Goal: Transaction & Acquisition: Purchase product/service

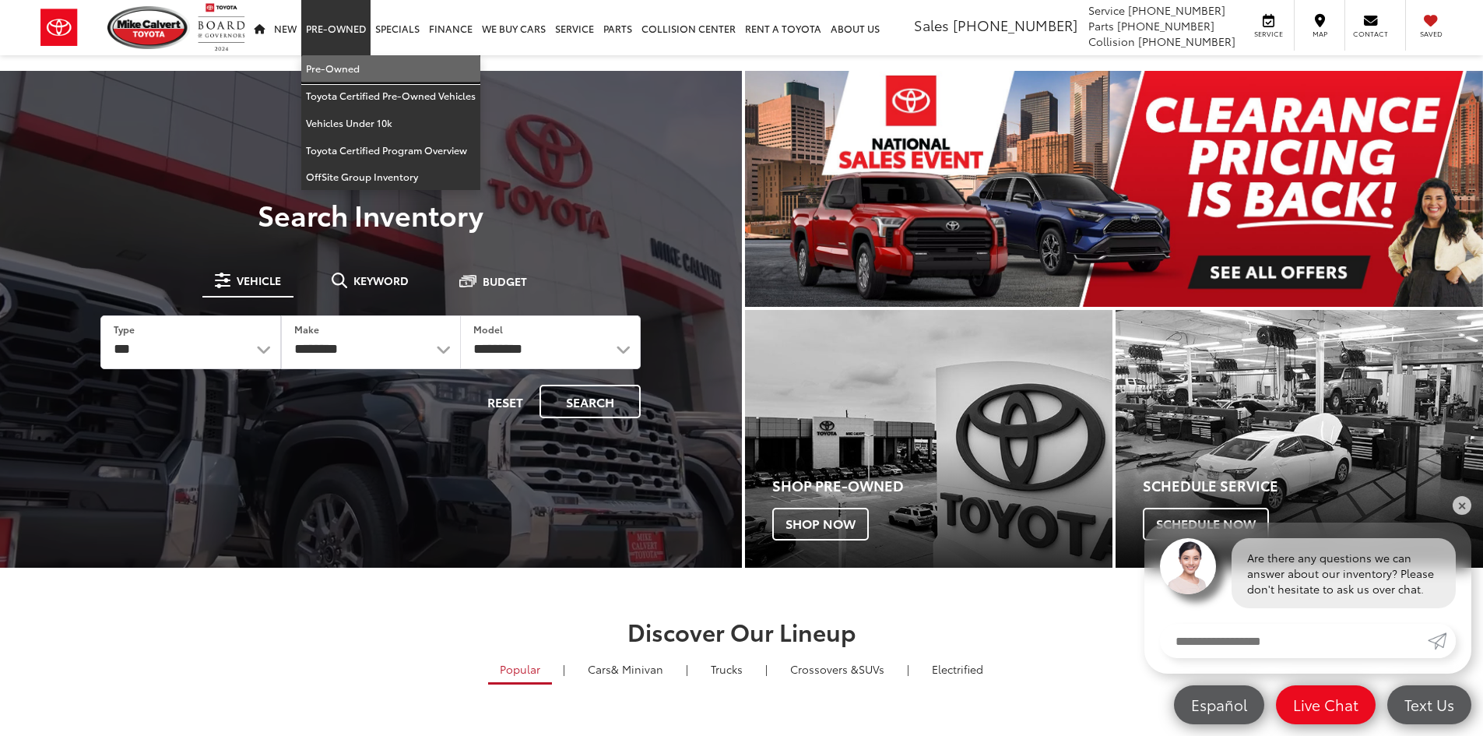
click at [350, 62] on link "Pre-Owned" at bounding box center [390, 68] width 179 height 27
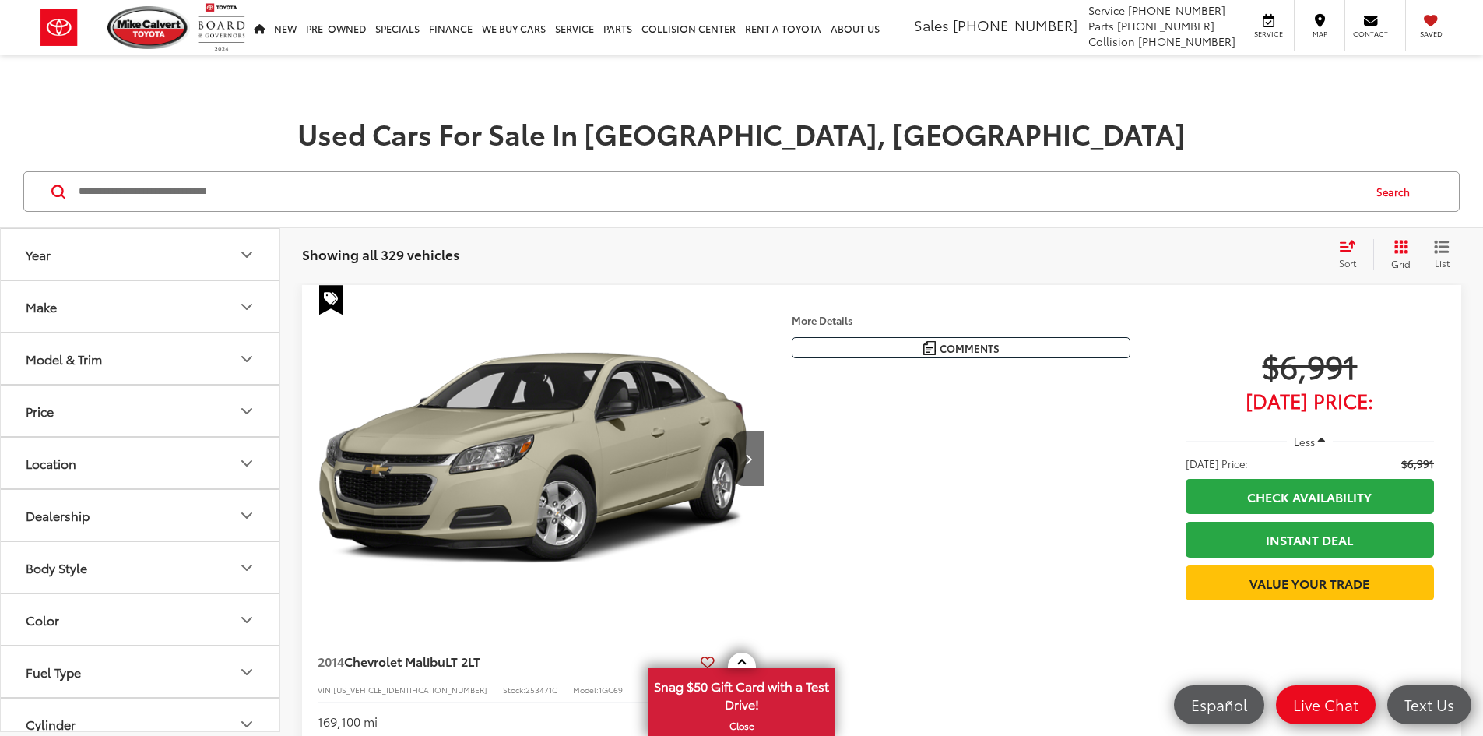
click at [184, 305] on button "Make" at bounding box center [141, 306] width 280 height 51
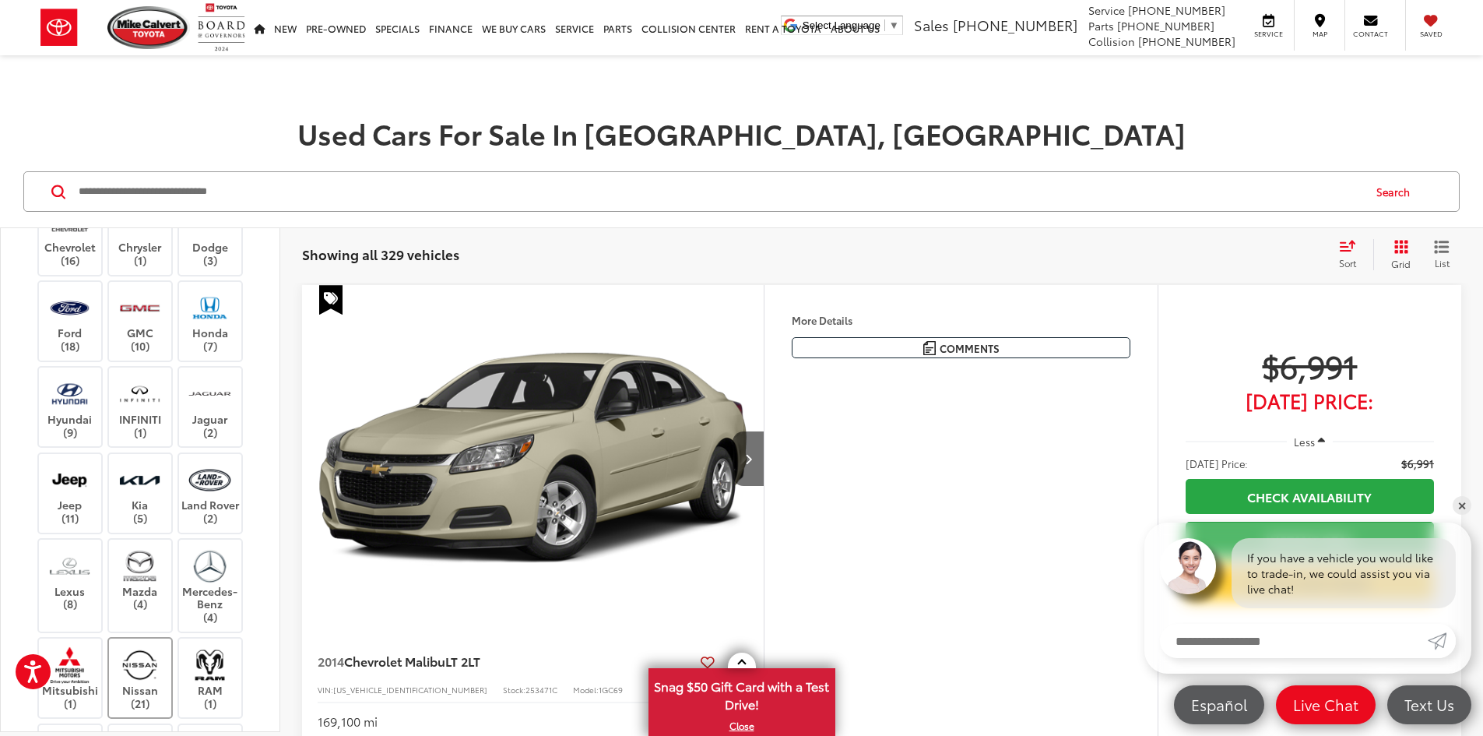
scroll to position [623, 0]
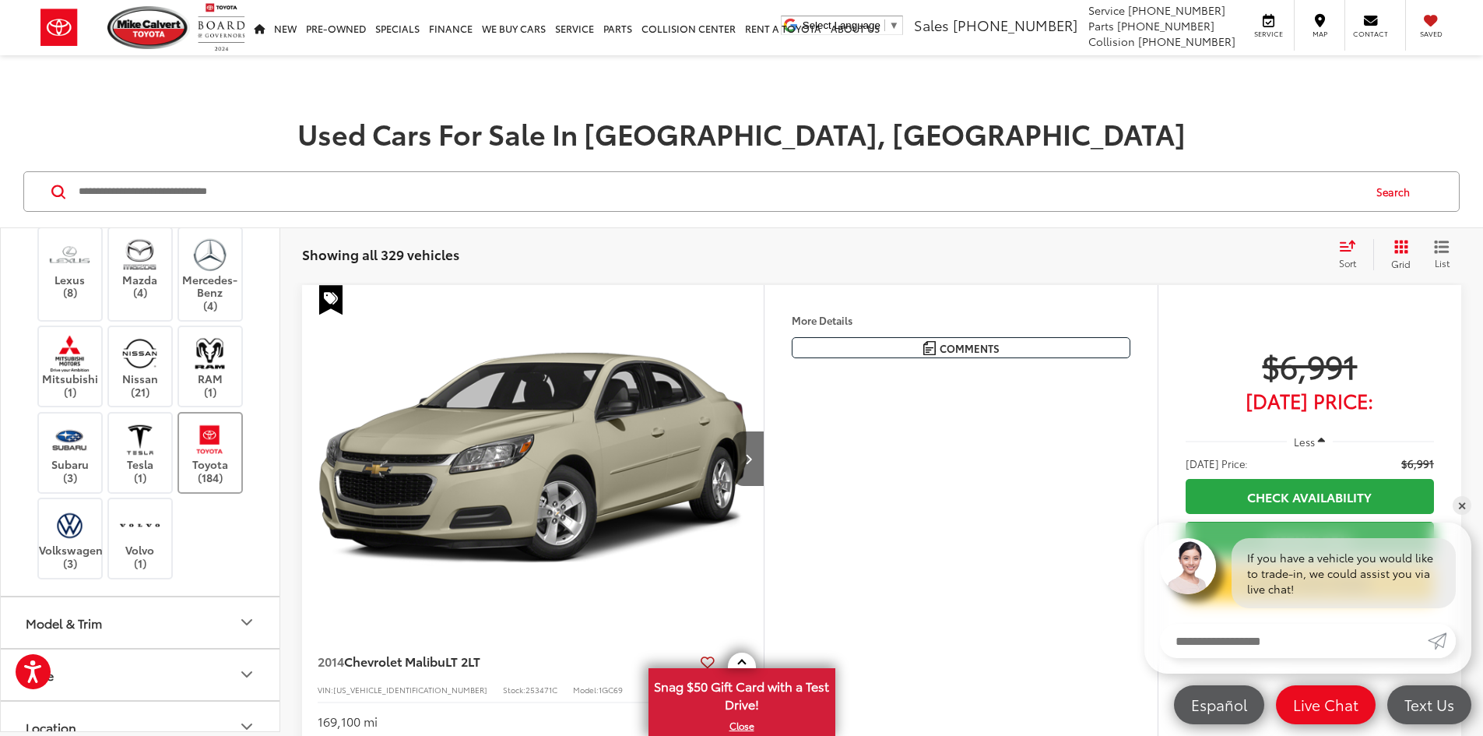
click at [221, 473] on label "Toyota (184)" at bounding box center [210, 452] width 63 height 63
click at [114, 633] on button "Model & Trim" at bounding box center [141, 622] width 280 height 51
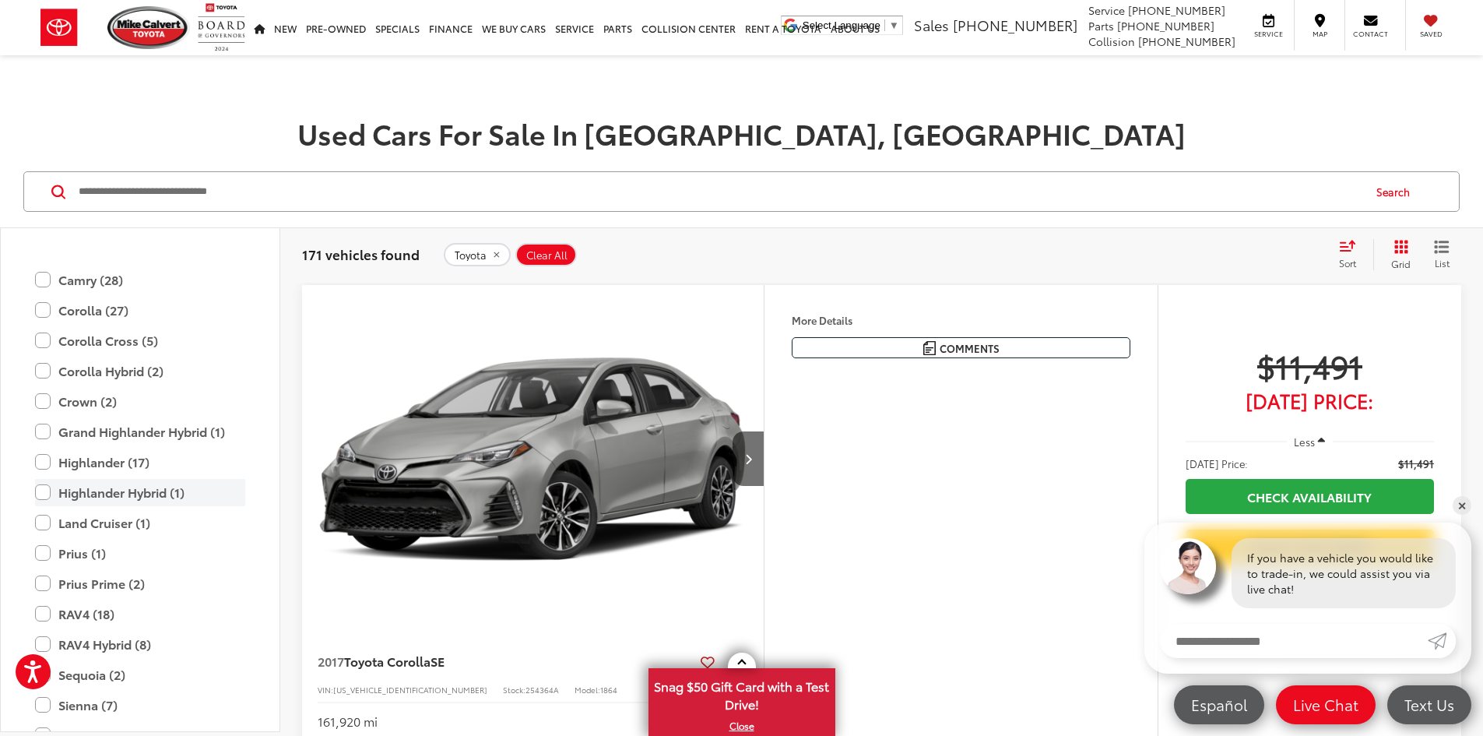
scroll to position [1168, 0]
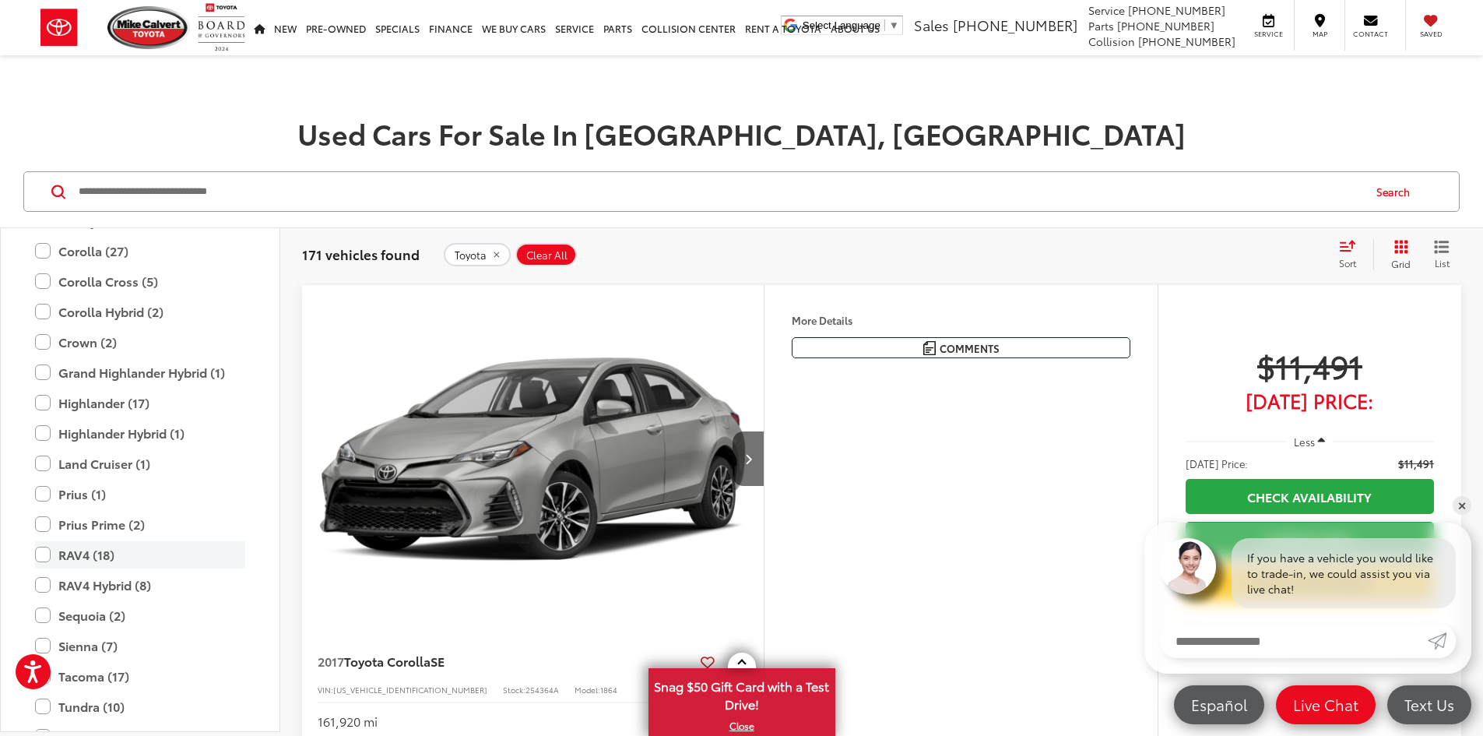
click at [108, 564] on label "RAV4 (18)" at bounding box center [140, 554] width 210 height 27
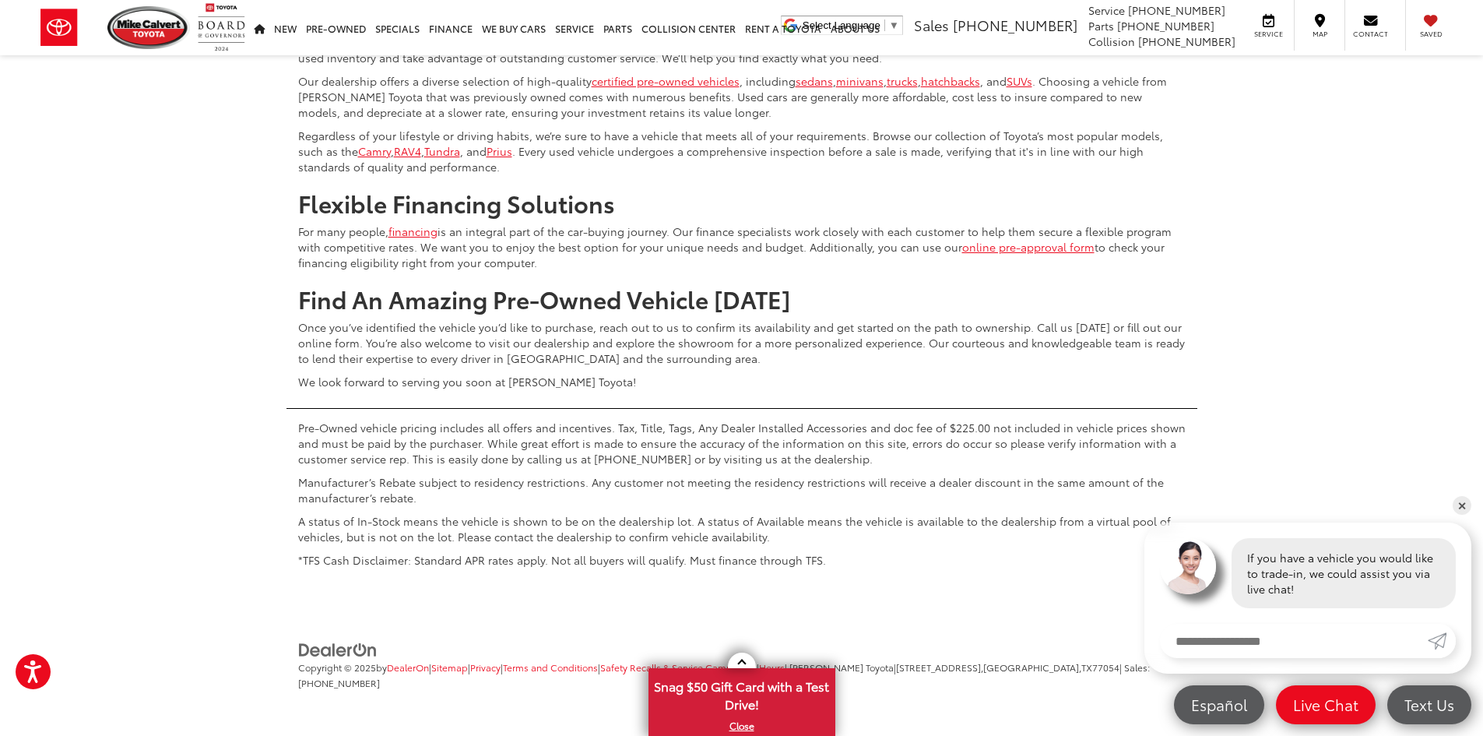
scroll to position [7395, 0]
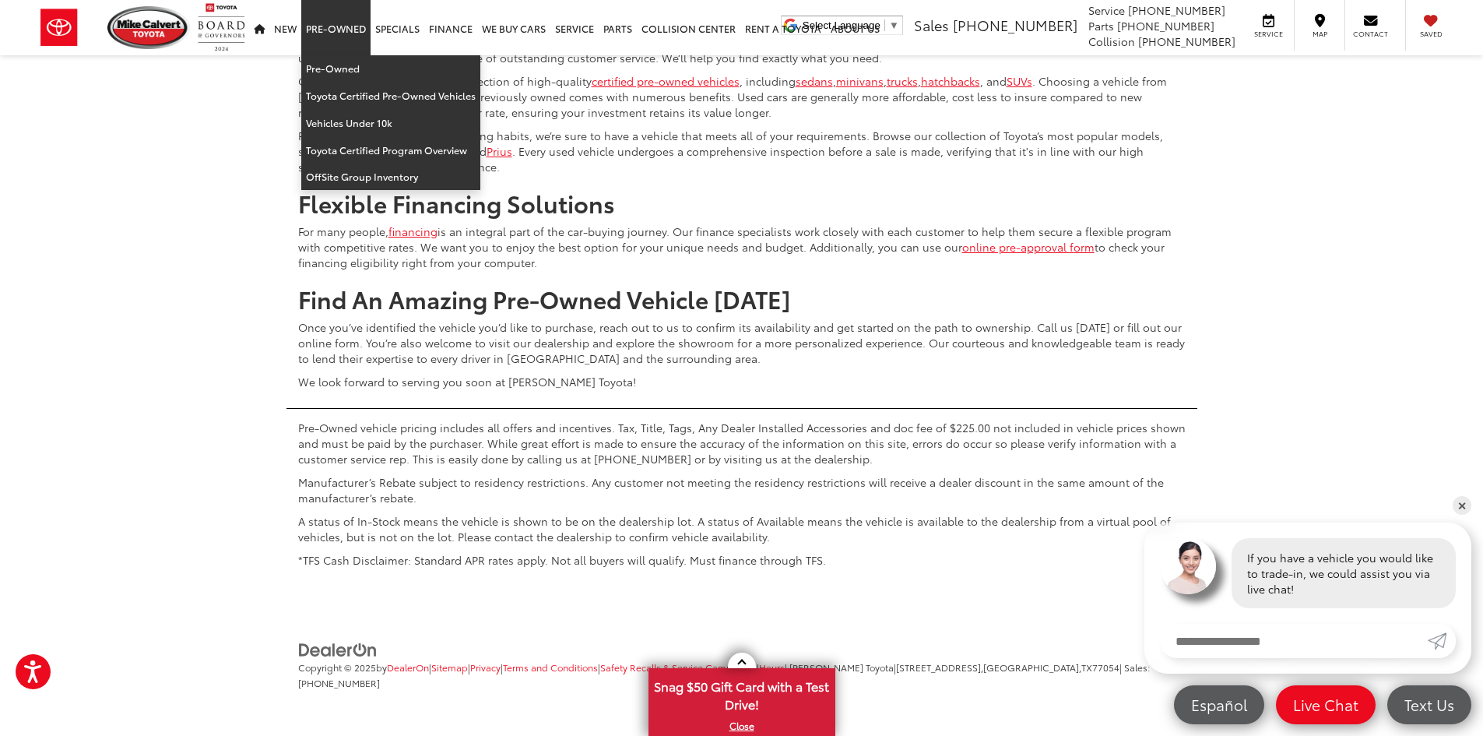
click at [329, 37] on link "Pre-Owned" at bounding box center [335, 27] width 69 height 55
click at [333, 61] on link "Pre-Owned" at bounding box center [390, 68] width 179 height 27
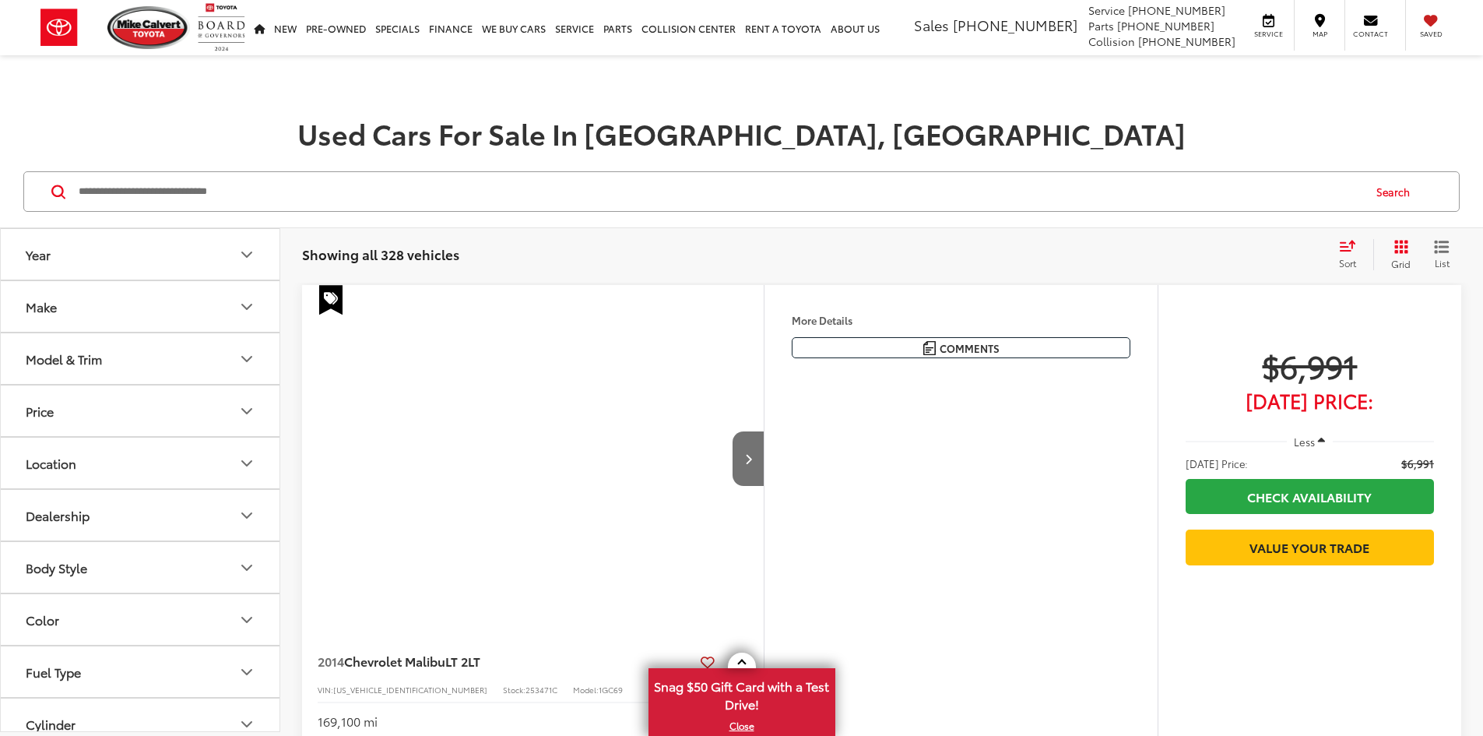
click at [1352, 258] on span "Sort" at bounding box center [1347, 262] width 17 height 13
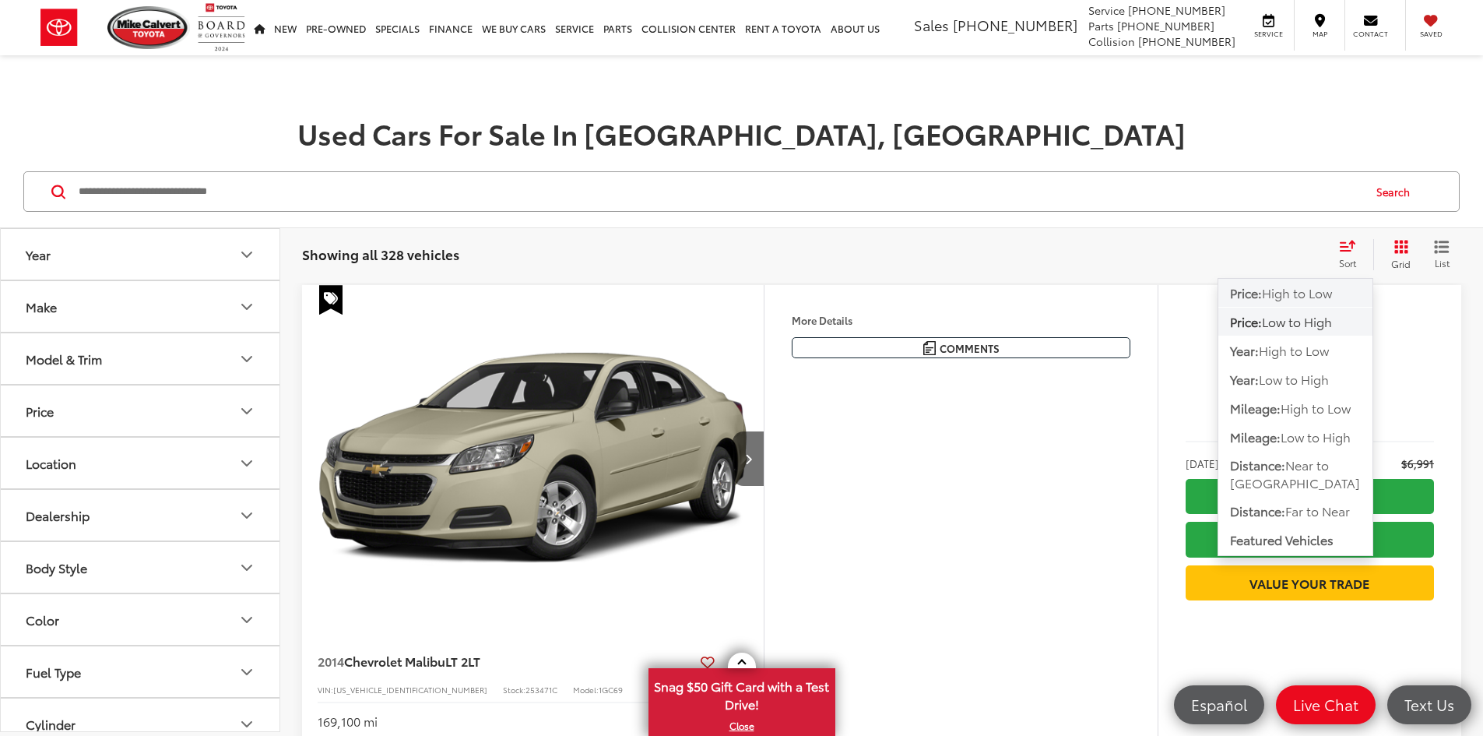
click at [1308, 299] on span "High to Low" at bounding box center [1297, 292] width 70 height 18
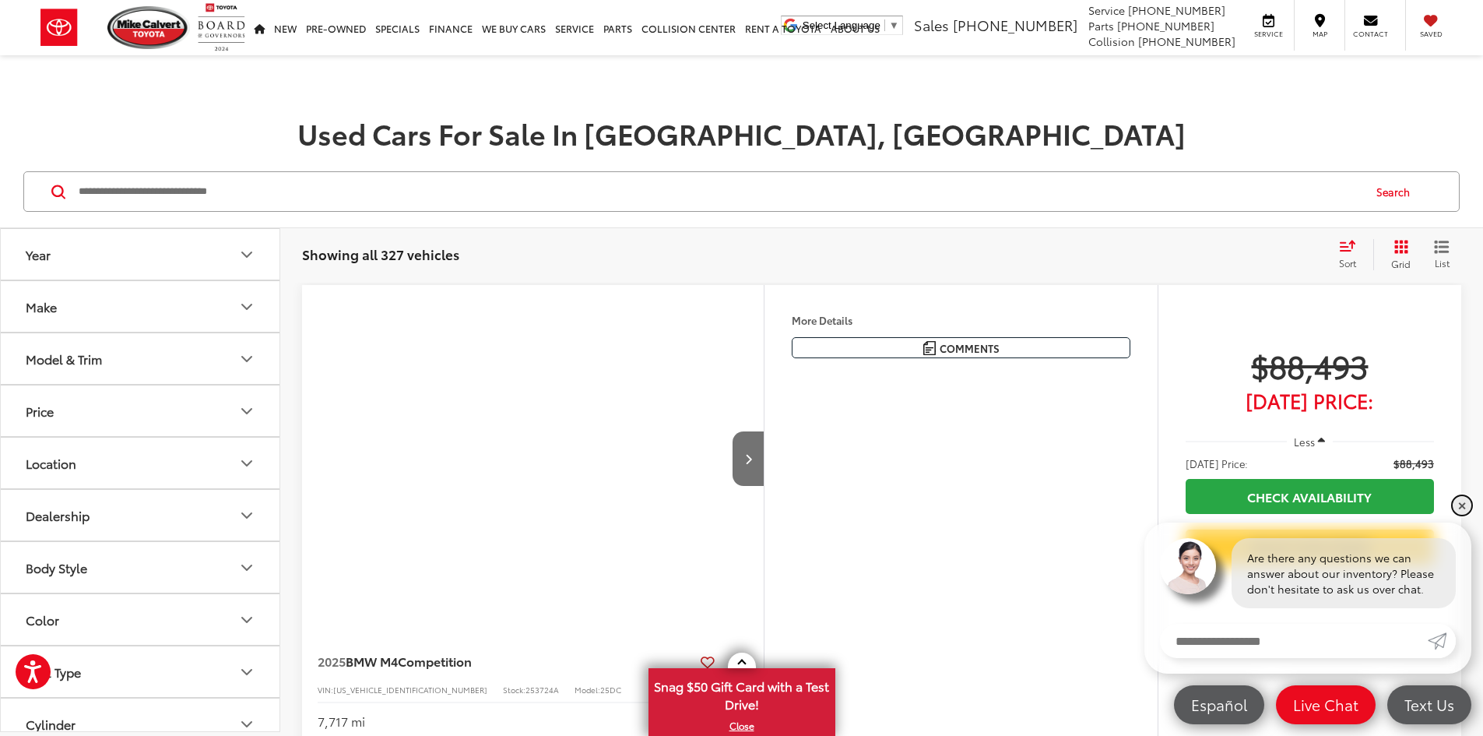
click at [1459, 504] on link "✕" at bounding box center [1462, 505] width 19 height 19
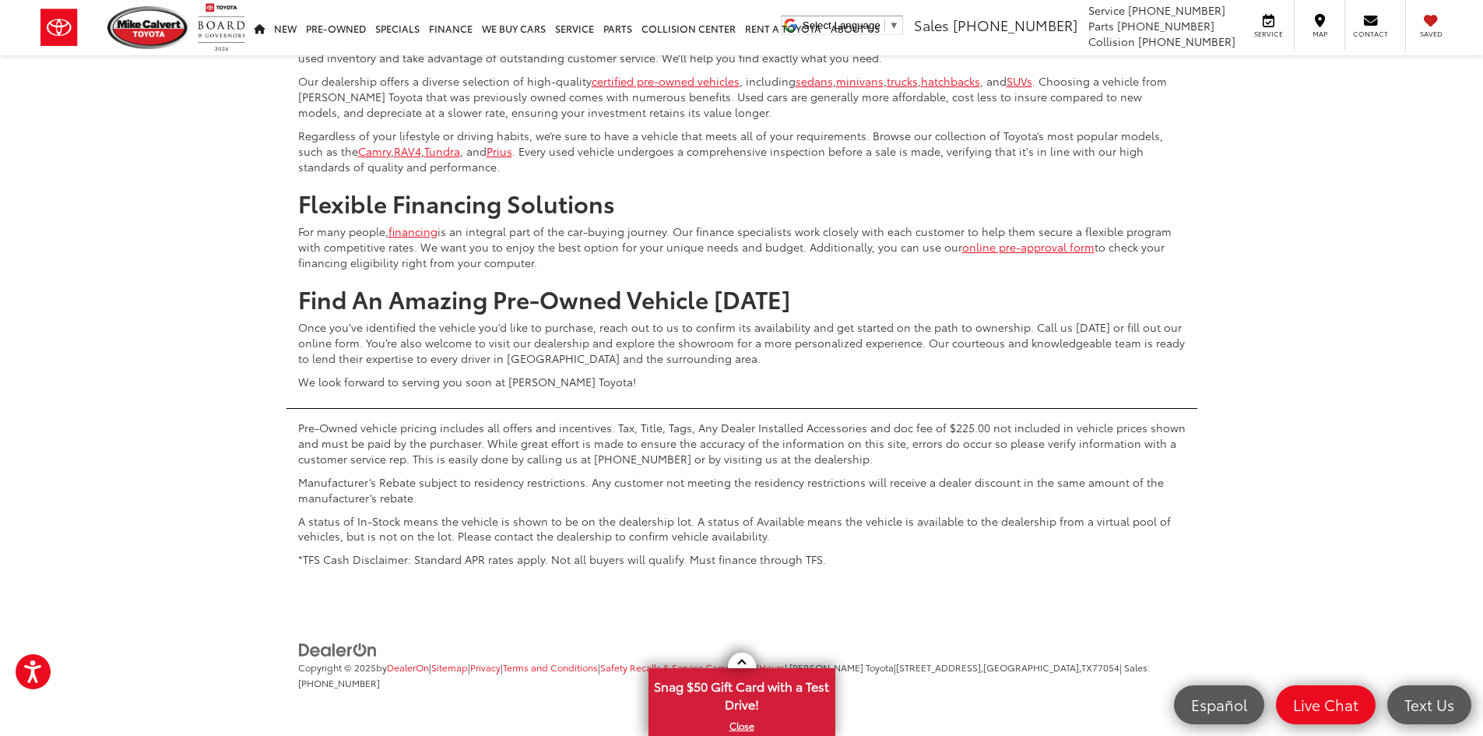
scroll to position [7629, 0]
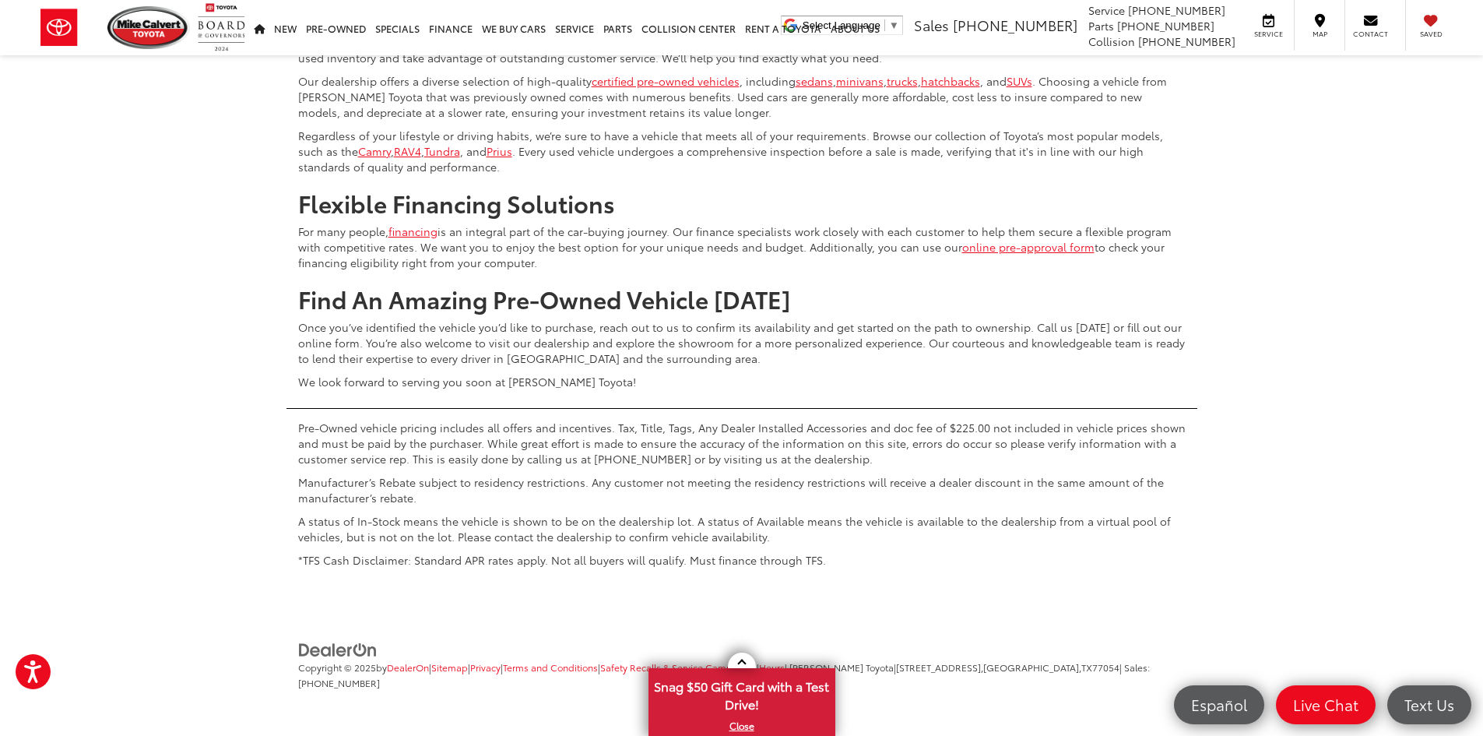
scroll to position [7885, 0]
drag, startPoint x: 1214, startPoint y: 199, endPoint x: 1209, endPoint y: 209, distance: 11.1
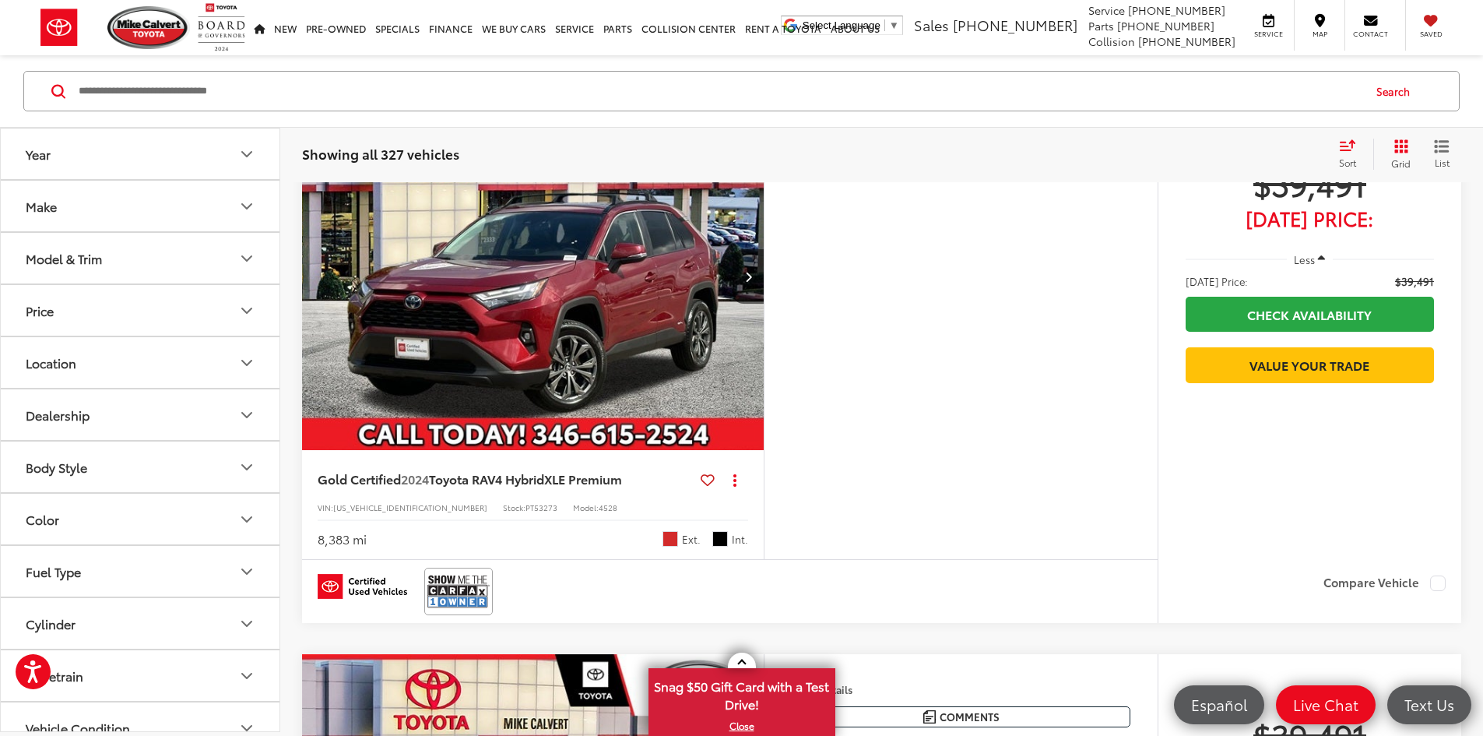
scroll to position [100, 0]
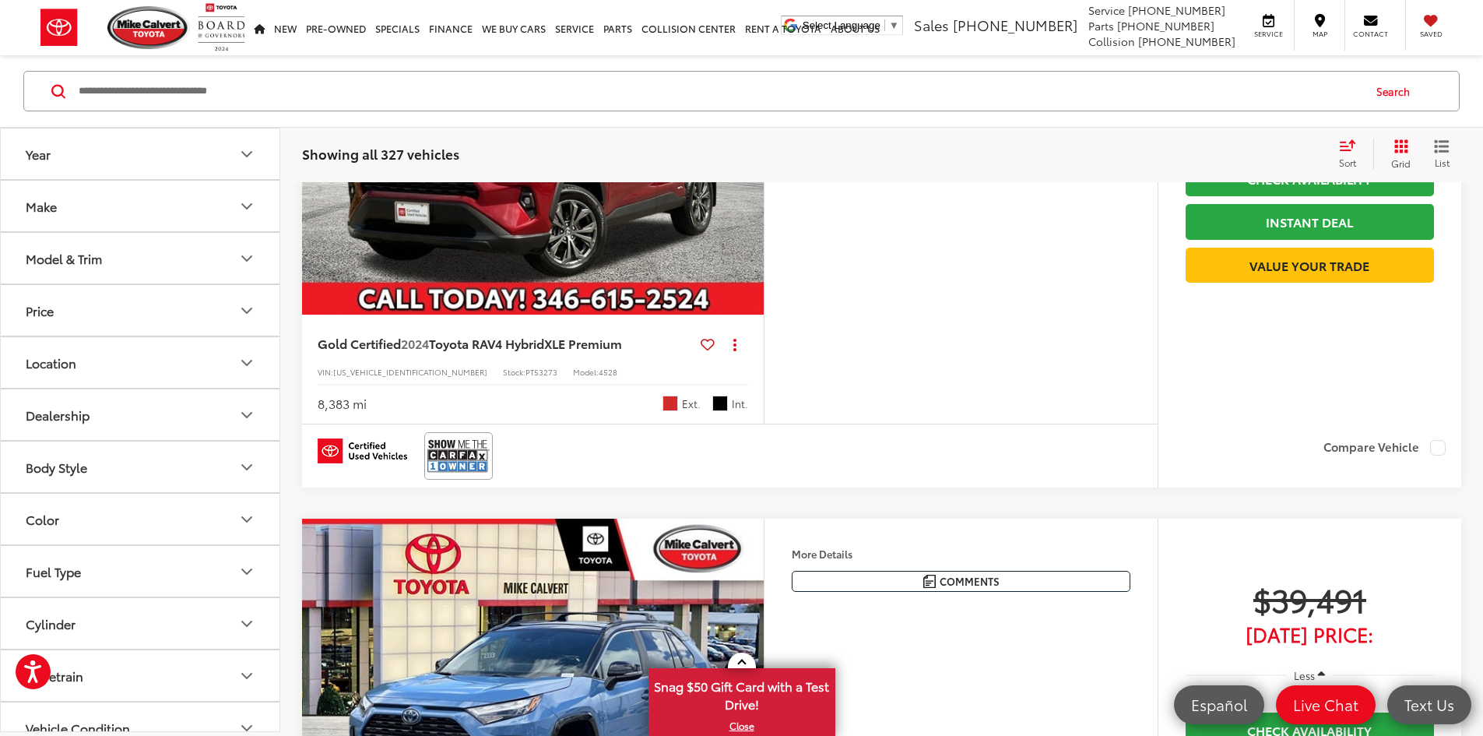
scroll to position [334, 0]
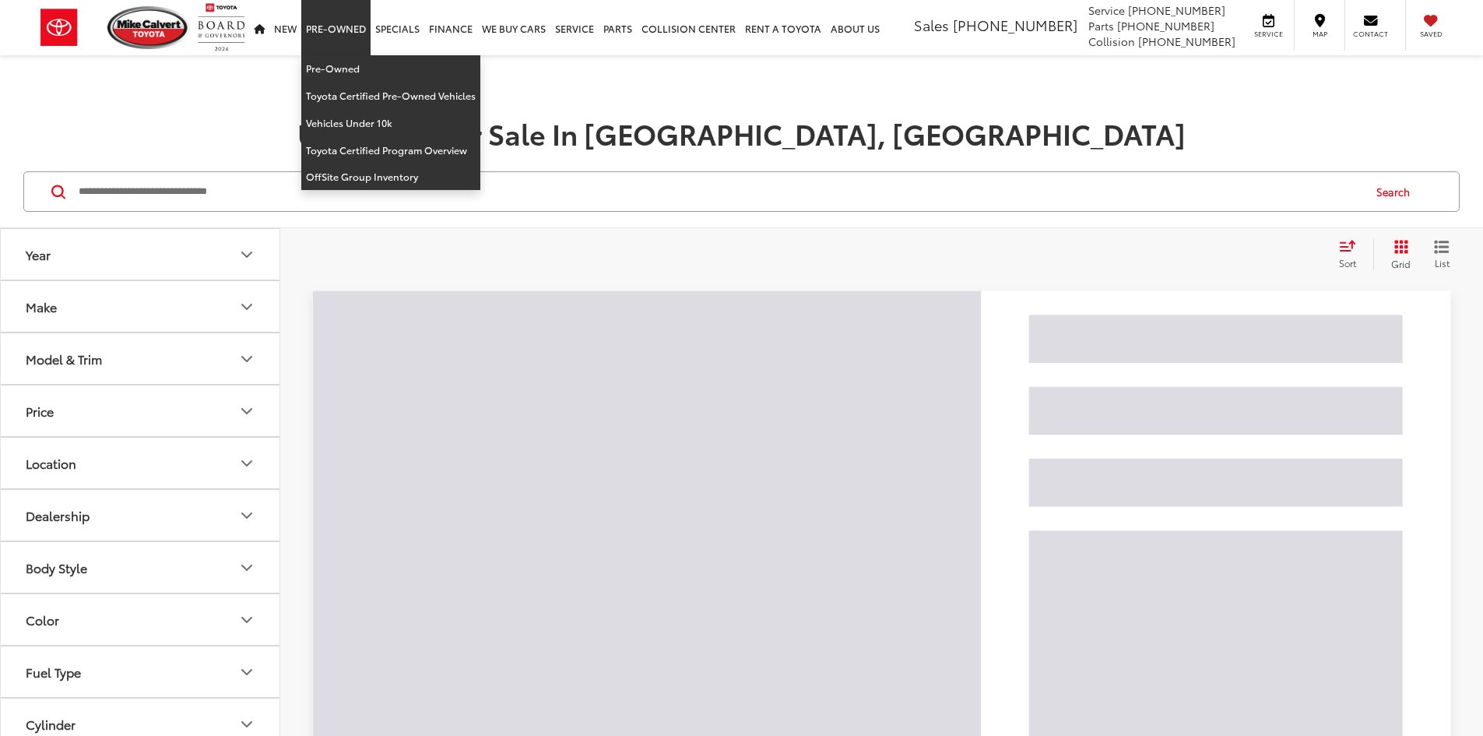
scroll to position [100, 0]
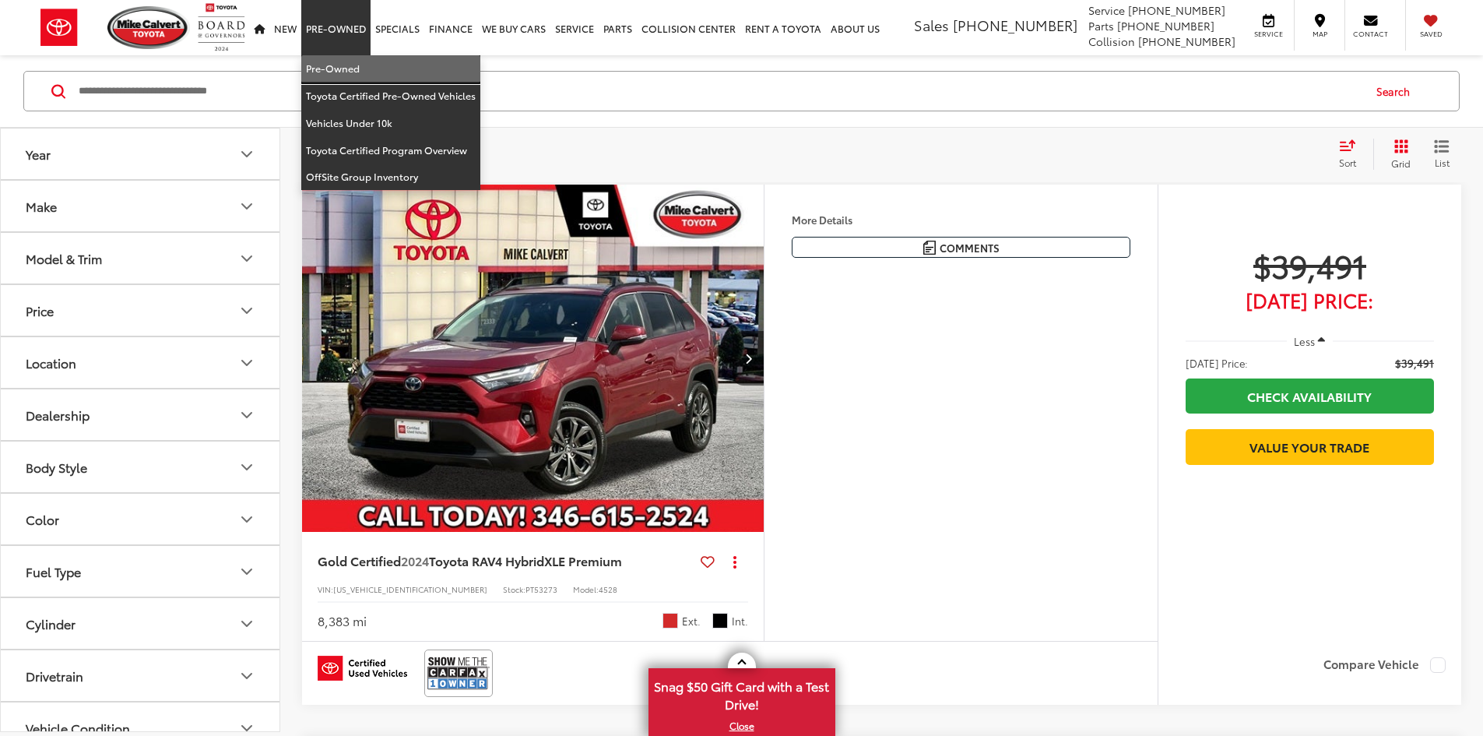
click at [332, 62] on link "Pre-Owned" at bounding box center [390, 68] width 179 height 27
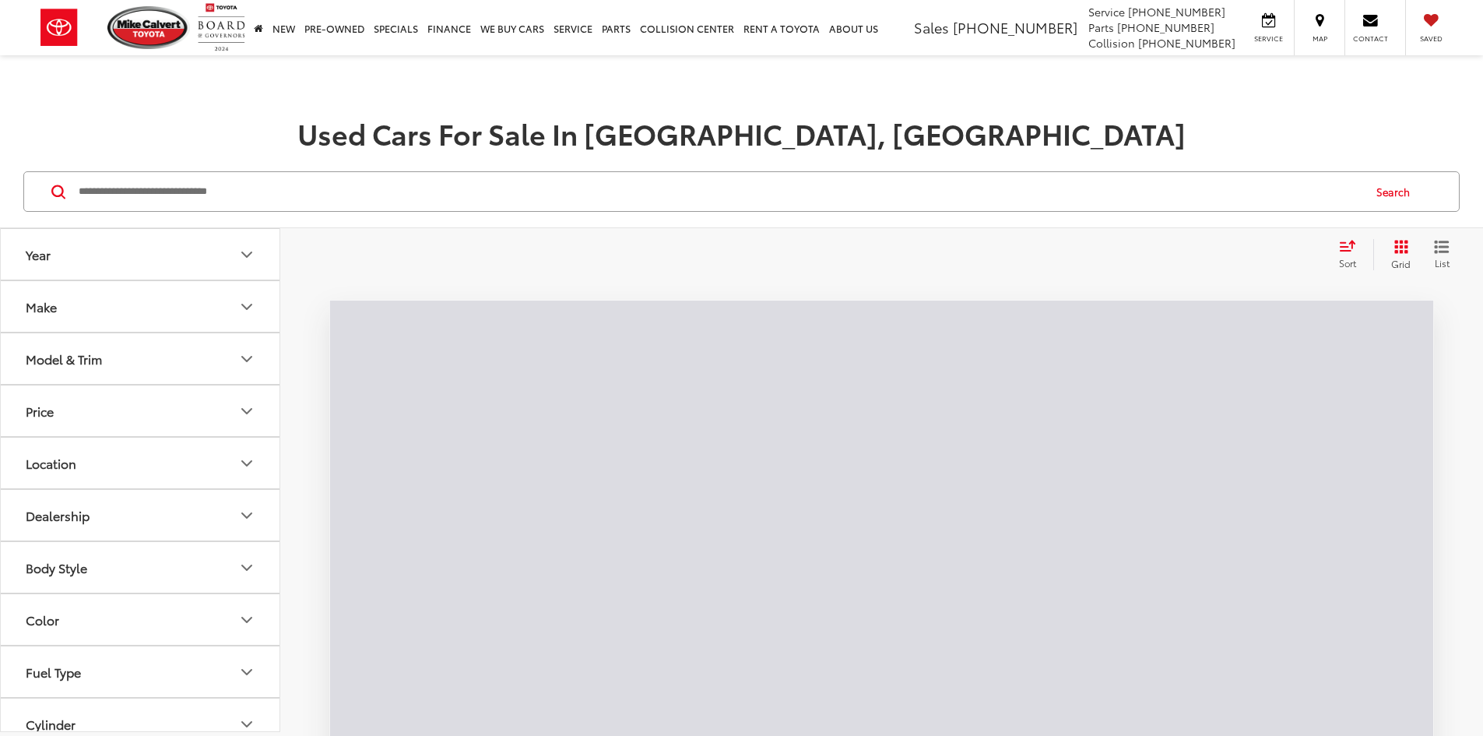
click at [392, 181] on input "Search by Make, Model, or Keyword" at bounding box center [719, 191] width 1284 height 37
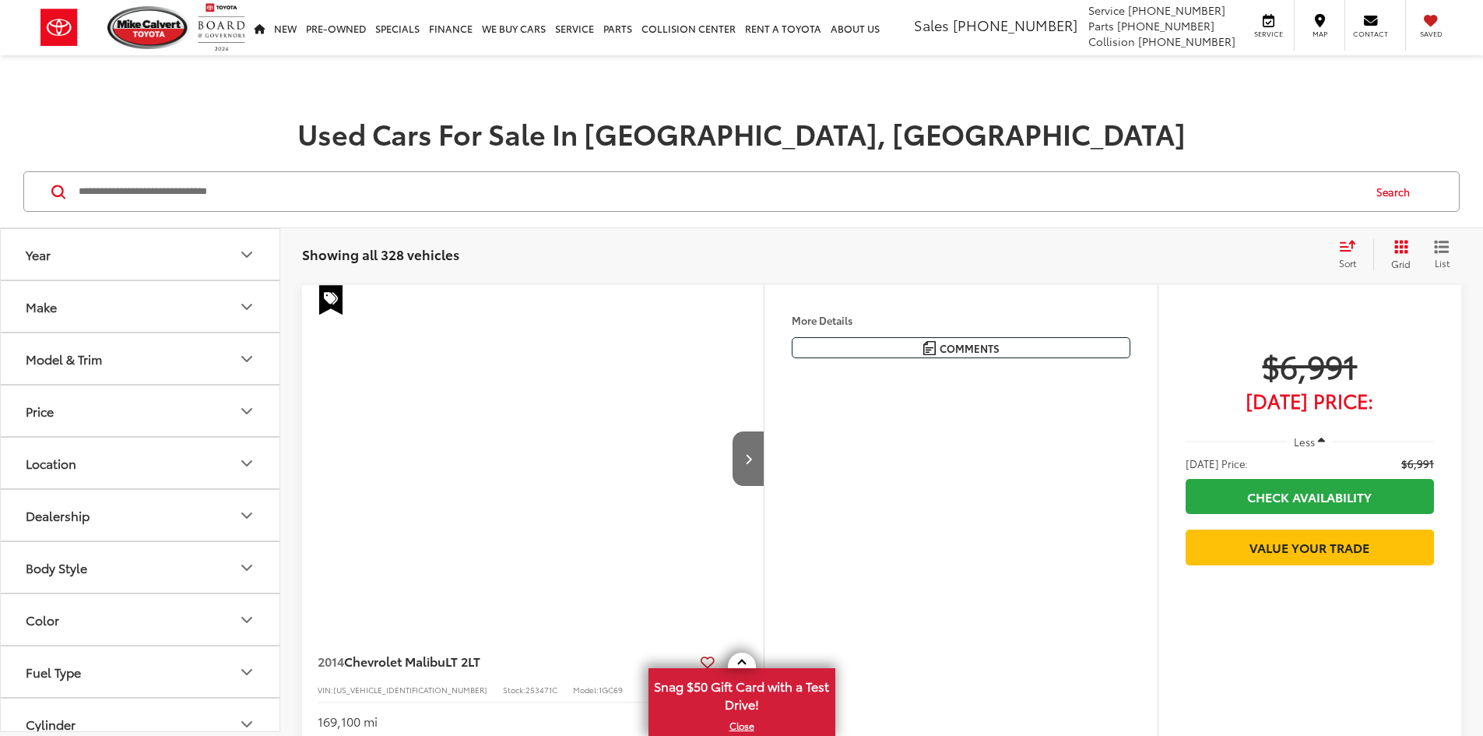
paste input "**********"
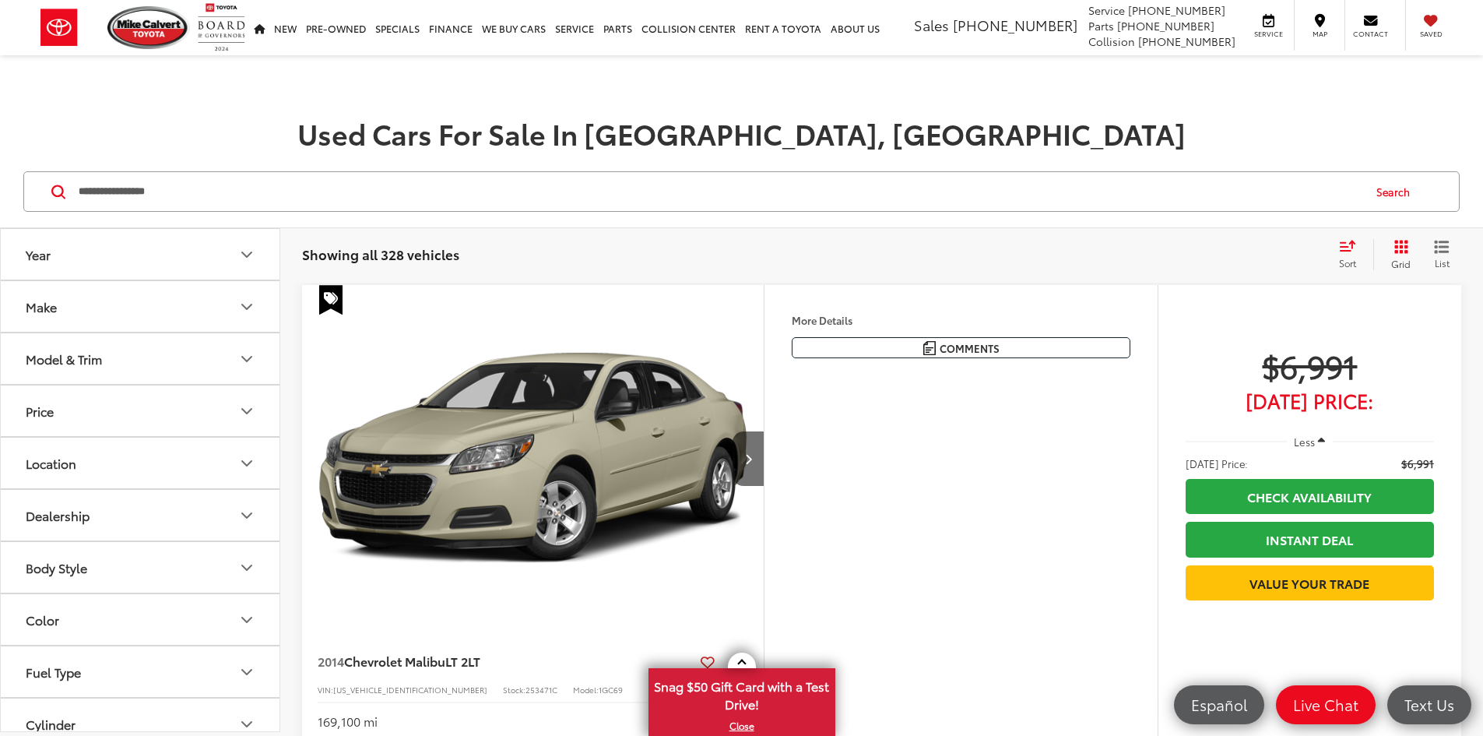
type input "**********"
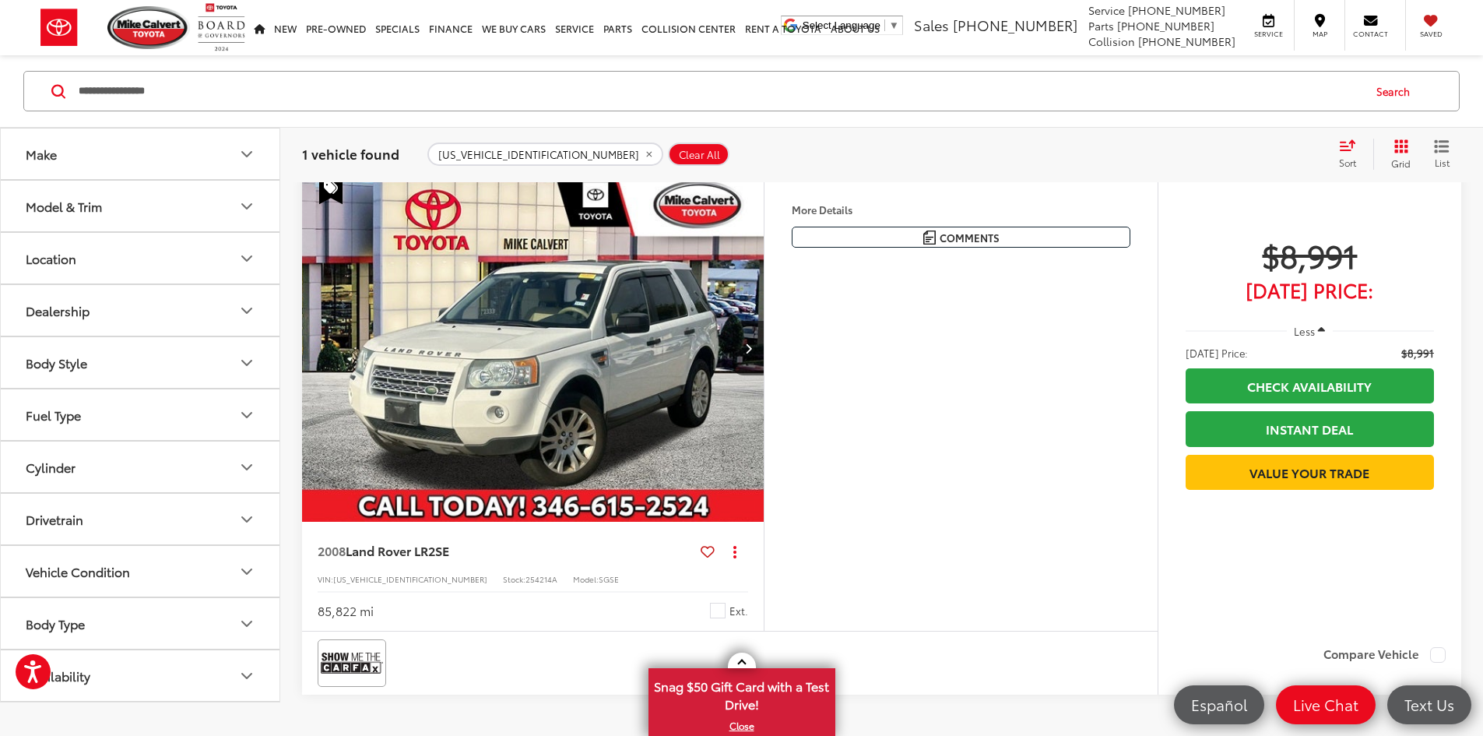
scroll to position [156, 0]
